Goal: Transaction & Acquisition: Purchase product/service

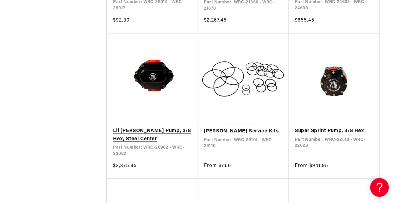
scroll to position [0, 247]
click at [150, 127] on link "Lil [PERSON_NAME] Pump, 3/8 Hex, Steel Center" at bounding box center [152, 135] width 78 height 16
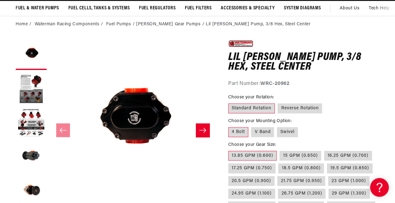
scroll to position [62, 0]
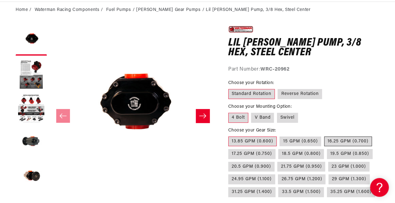
drag, startPoint x: 334, startPoint y: 139, endPoint x: 338, endPoint y: 145, distance: 7.2
click at [334, 139] on label "16.25 GPM (0.700)" at bounding box center [348, 141] width 48 height 10
click at [324, 135] on input "16.25 GPM (0.700)" at bounding box center [324, 135] width 0 height 0
radio input "true"
